Goal: Information Seeking & Learning: Find specific fact

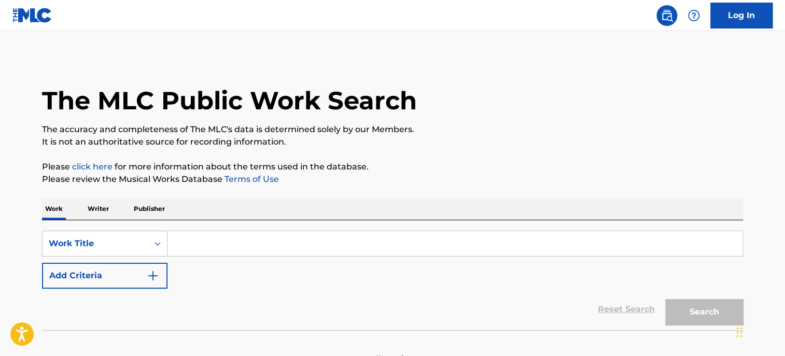
click at [211, 240] on input "Search Form" at bounding box center [454, 243] width 575 height 25
paste input "The Old Rugged Cross (Music Box)"
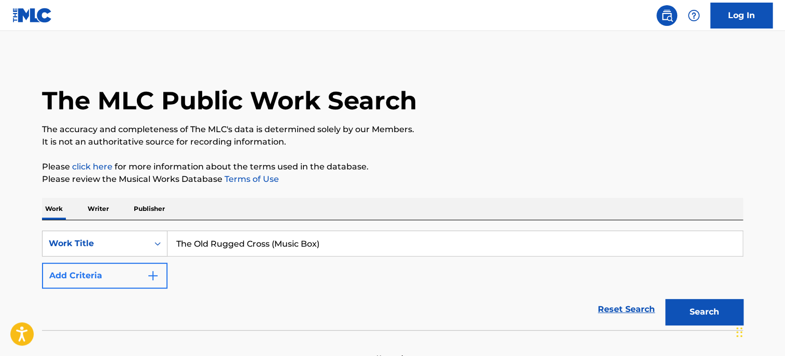
type input "The Old Rugged Cross (Music Box)"
click at [106, 283] on button "Add Criteria" at bounding box center [104, 276] width 125 height 26
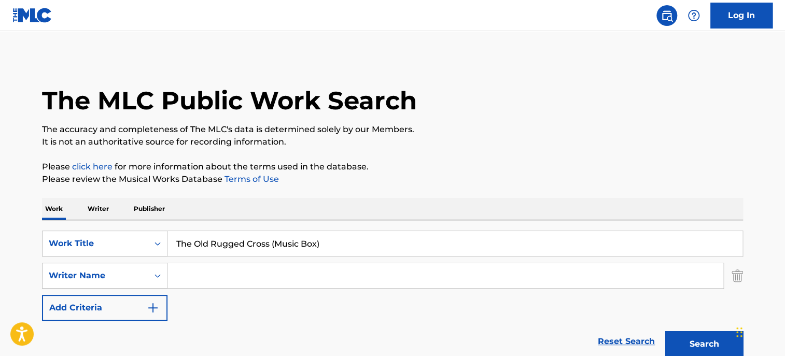
click at [187, 275] on input "Search Form" at bounding box center [445, 275] width 556 height 25
type input "[PERSON_NAME]"
type input "The Old Rugged Cross"
click at [665, 331] on button "Search" at bounding box center [704, 344] width 78 height 26
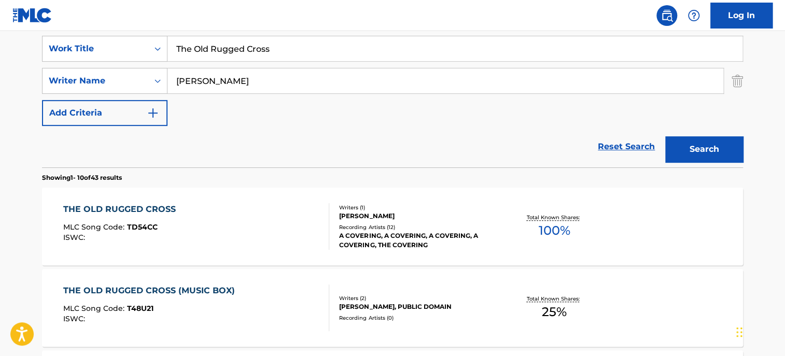
scroll to position [207, 0]
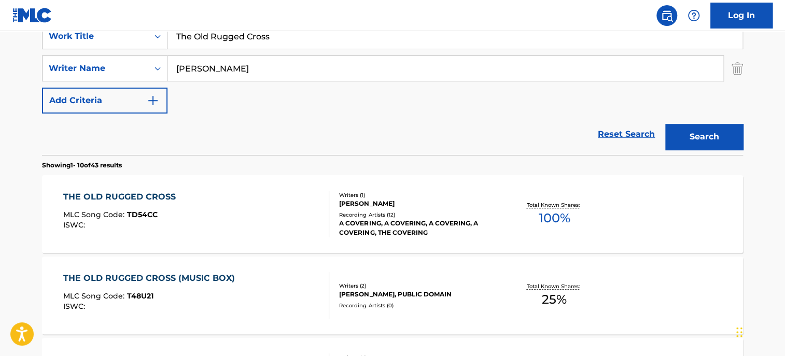
click at [185, 279] on div "THE OLD RUGGED CROSS (MUSIC BOX)" at bounding box center [151, 278] width 177 height 12
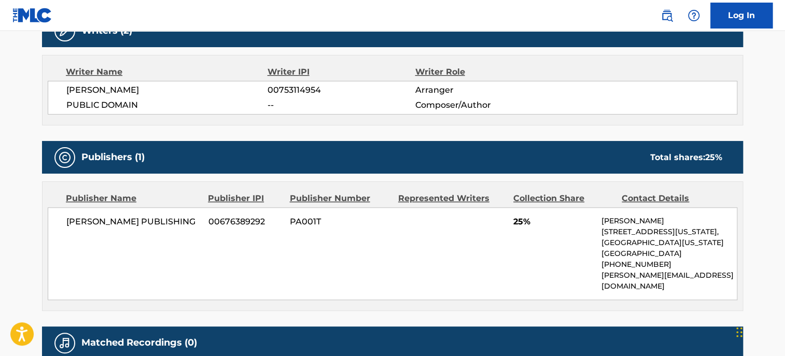
scroll to position [232, 0]
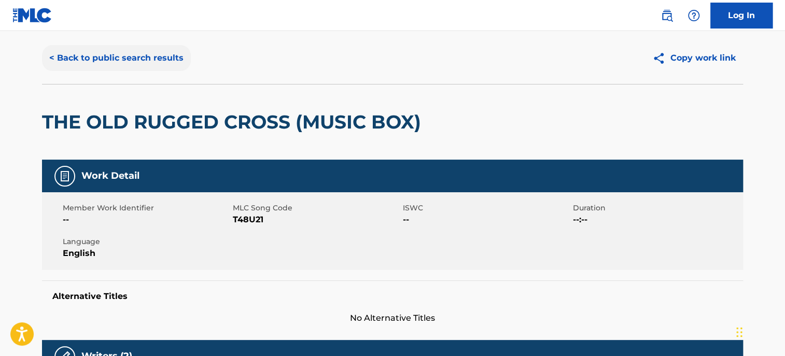
click at [136, 60] on button "< Back to public search results" at bounding box center [116, 58] width 149 height 26
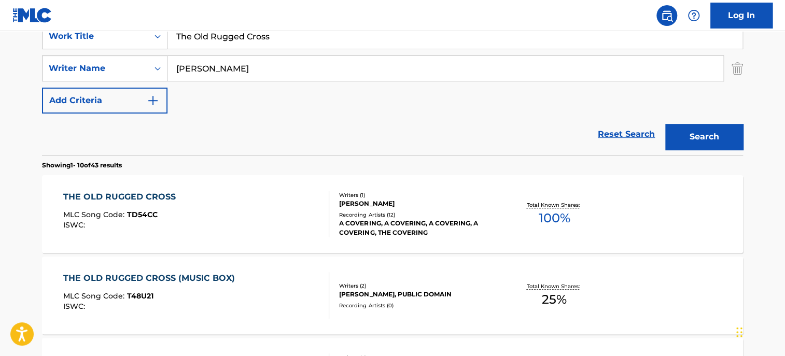
click at [151, 194] on div "THE OLD RUGGED CROSS" at bounding box center [122, 197] width 118 height 12
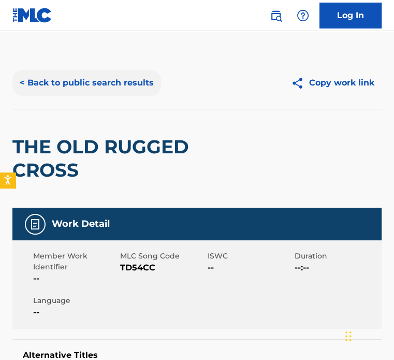
click at [91, 81] on button "< Back to public search results" at bounding box center [86, 83] width 149 height 26
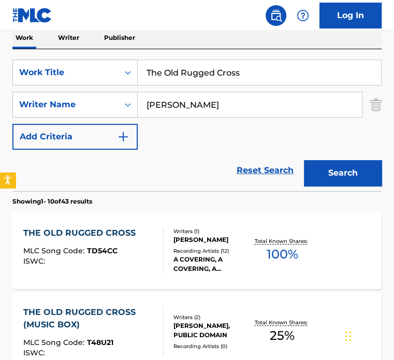
scroll to position [155, 0]
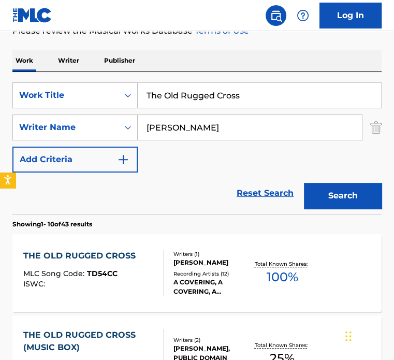
drag, startPoint x: 263, startPoint y: 99, endPoint x: 0, endPoint y: 85, distance: 263.7
click at [54, 91] on div "SearchWithCriteria02e8f88a-ce6b-43ef-a33d-c890ef30e6bb Work Title The Old Rugge…" at bounding box center [197, 95] width 370 height 26
type input "[PERSON_NAME] LOVES ME"
click at [304, 183] on button "Search" at bounding box center [343, 196] width 78 height 26
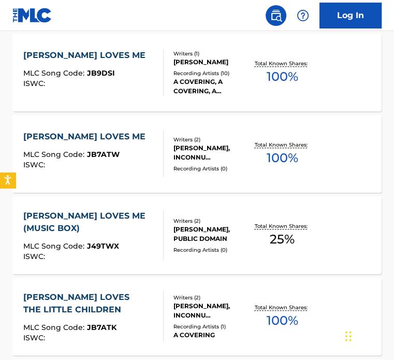
scroll to position [363, 0]
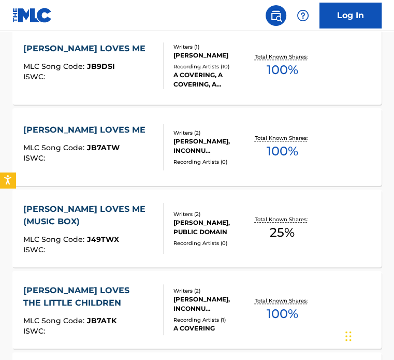
click at [90, 210] on div "[PERSON_NAME] LOVES ME (MUSIC BOX)" at bounding box center [89, 215] width 132 height 25
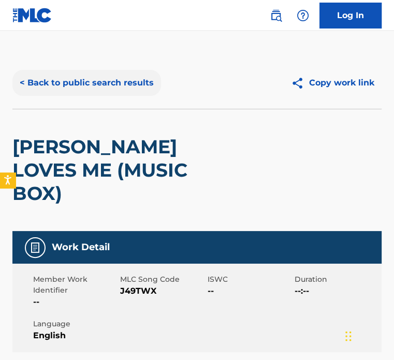
click at [121, 86] on button "< Back to public search results" at bounding box center [86, 83] width 149 height 26
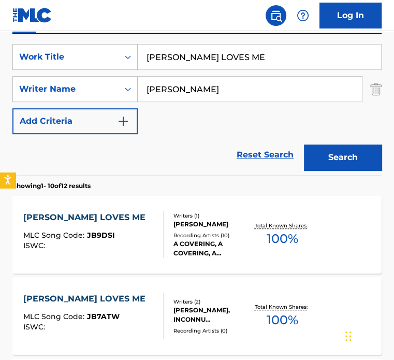
scroll to position [7, 0]
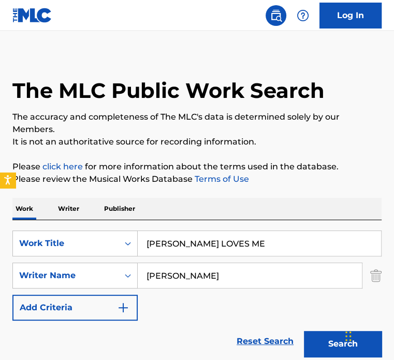
drag, startPoint x: 228, startPoint y: 244, endPoint x: 39, endPoint y: 213, distance: 190.7
click at [50, 230] on div "SearchWithCriteria02e8f88a-ce6b-43ef-a33d-c890ef30e6bb Work Title [DEMOGRAPHIC_…" at bounding box center [197, 291] width 370 height 142
type input "OH HOW I LOVE [DEMOGRAPHIC_DATA]"
click at [304, 331] on button "Search" at bounding box center [343, 344] width 78 height 26
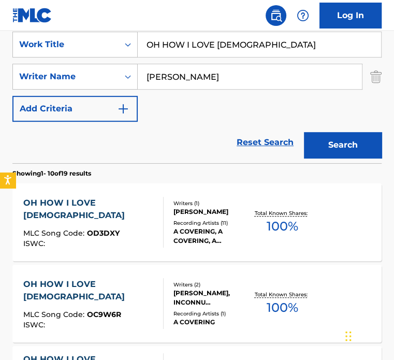
scroll to position [370, 0]
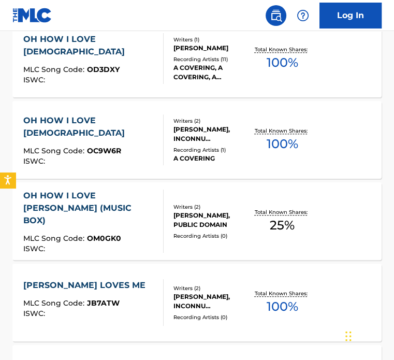
click at [105, 202] on div "OH HOW I LOVE [PERSON_NAME] (MUSIC BOX)" at bounding box center [89, 208] width 132 height 37
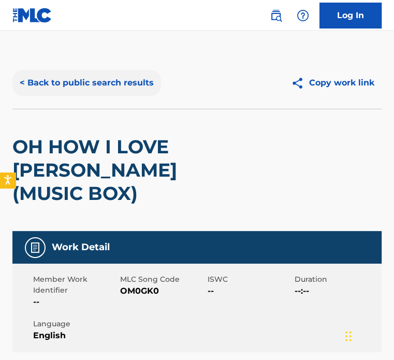
click at [69, 75] on button "< Back to public search results" at bounding box center [86, 83] width 149 height 26
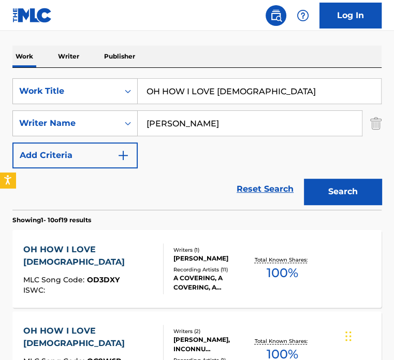
scroll to position [118, 0]
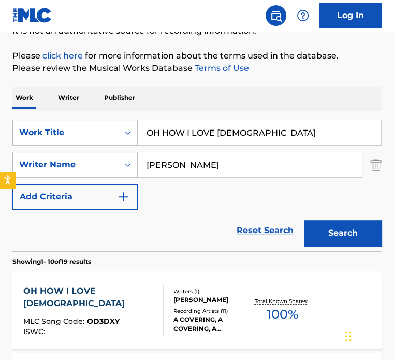
click at [208, 126] on input "OH HOW I LOVE [DEMOGRAPHIC_DATA]" at bounding box center [260, 132] width 244 height 25
paste input "Wheels on the Bus (Music Box) - Lullaby ladybug version arr."
drag, startPoint x: 260, startPoint y: 130, endPoint x: 428, endPoint y: 136, distance: 168.0
click at [394, 136] on html "Accessibility Screen-Reader Guide, Feedback, and Issue Reporting | New window C…" at bounding box center [197, 62] width 394 height 360
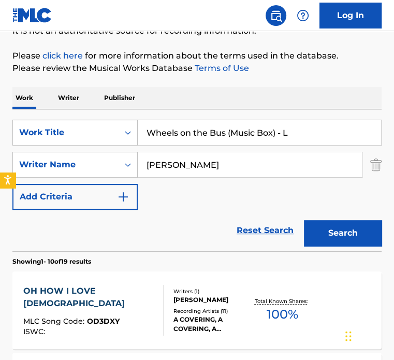
scroll to position [0, 0]
click at [345, 235] on button "Search" at bounding box center [343, 233] width 78 height 26
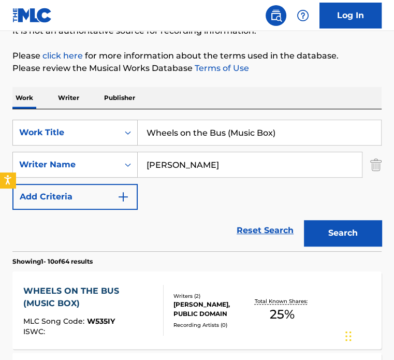
scroll to position [170, 0]
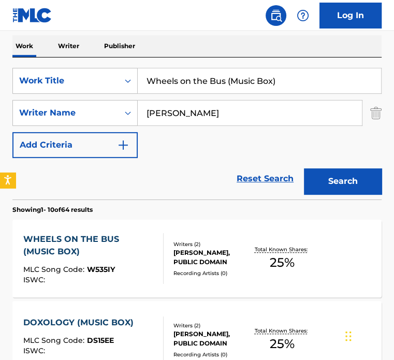
drag, startPoint x: 288, startPoint y: 82, endPoint x: -1, endPoint y: 31, distance: 293.2
click at [0, 31] on html "Accessibility Screen-Reader Guide, Feedback, and Issue Reporting | New window C…" at bounding box center [197, 10] width 394 height 360
type input "BE THOU MY VISION"
type input "[PERSON_NAME]"
click at [304, 168] on button "Search" at bounding box center [343, 181] width 78 height 26
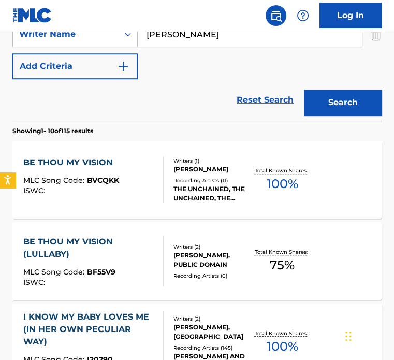
scroll to position [274, 0]
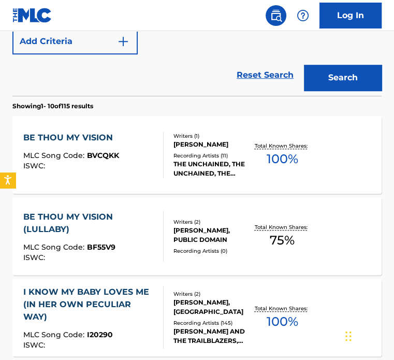
click at [65, 214] on div "BE THOU MY VISION (LULLABY)" at bounding box center [89, 223] width 132 height 25
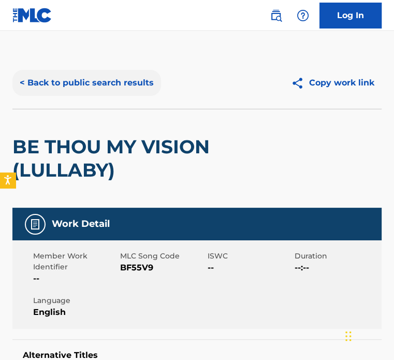
click at [121, 78] on button "< Back to public search results" at bounding box center [86, 83] width 149 height 26
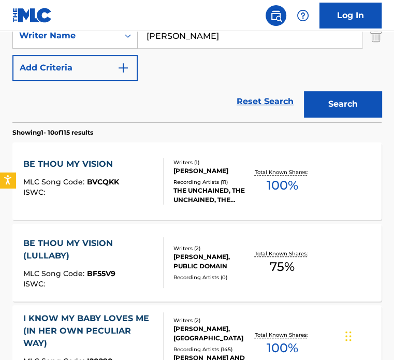
scroll to position [230, 0]
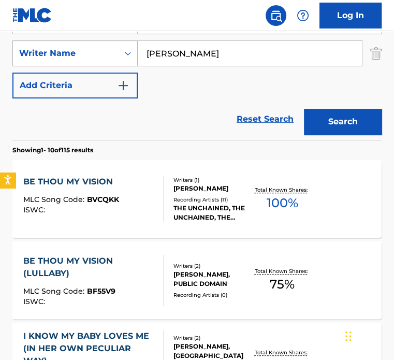
drag, startPoint x: 220, startPoint y: 55, endPoint x: 110, endPoint y: 60, distance: 110.5
click at [112, 60] on div "SearchWithCriteria17068f89-465c-44e7-8fd1-0a4589db8bef Writer Name [PERSON_NAME]" at bounding box center [197, 53] width 370 height 26
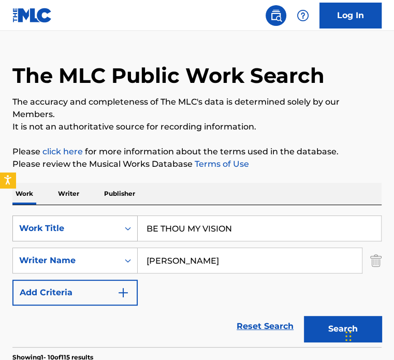
drag, startPoint x: 243, startPoint y: 227, endPoint x: 124, endPoint y: 218, distance: 119.0
click at [136, 228] on div "SearchWithCriteria02e8f88a-ce6b-43ef-a33d-c890ef30e6bb Work Title BE THOU MY VI…" at bounding box center [197, 229] width 370 height 26
type input "RISE AND SHINE"
click at [304, 316] on button "Search" at bounding box center [343, 329] width 78 height 26
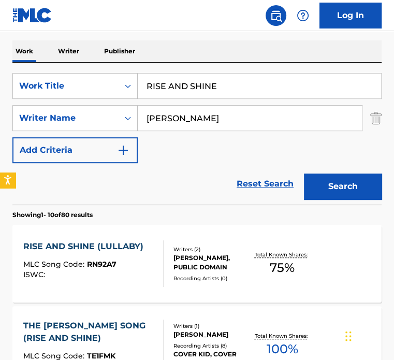
scroll to position [178, 0]
